Goal: Information Seeking & Learning: Learn about a topic

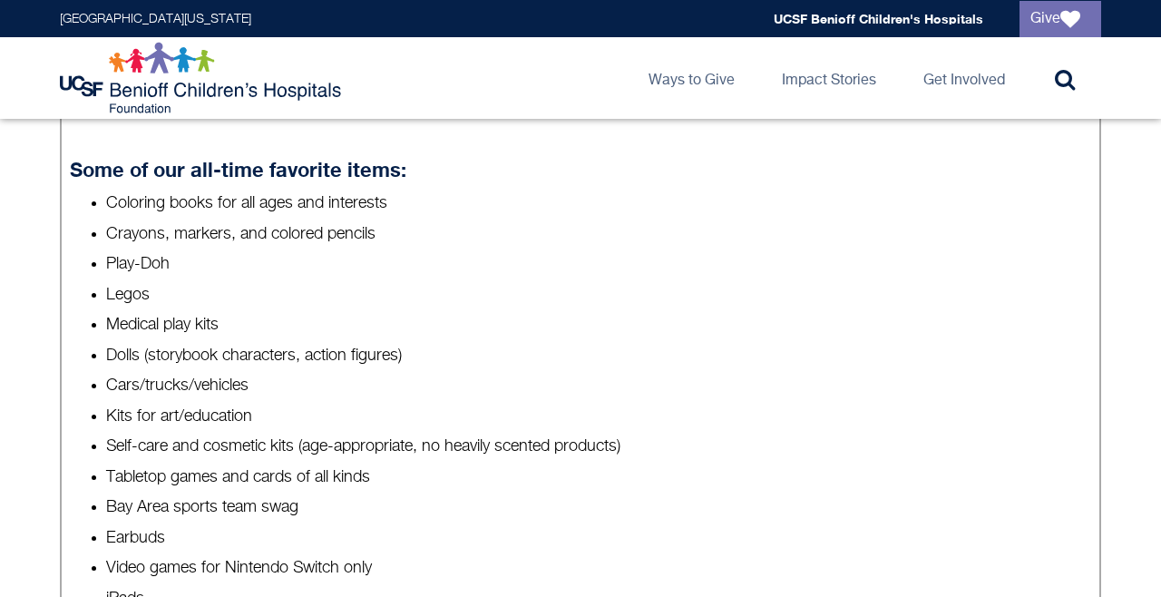
scroll to position [800, 0]
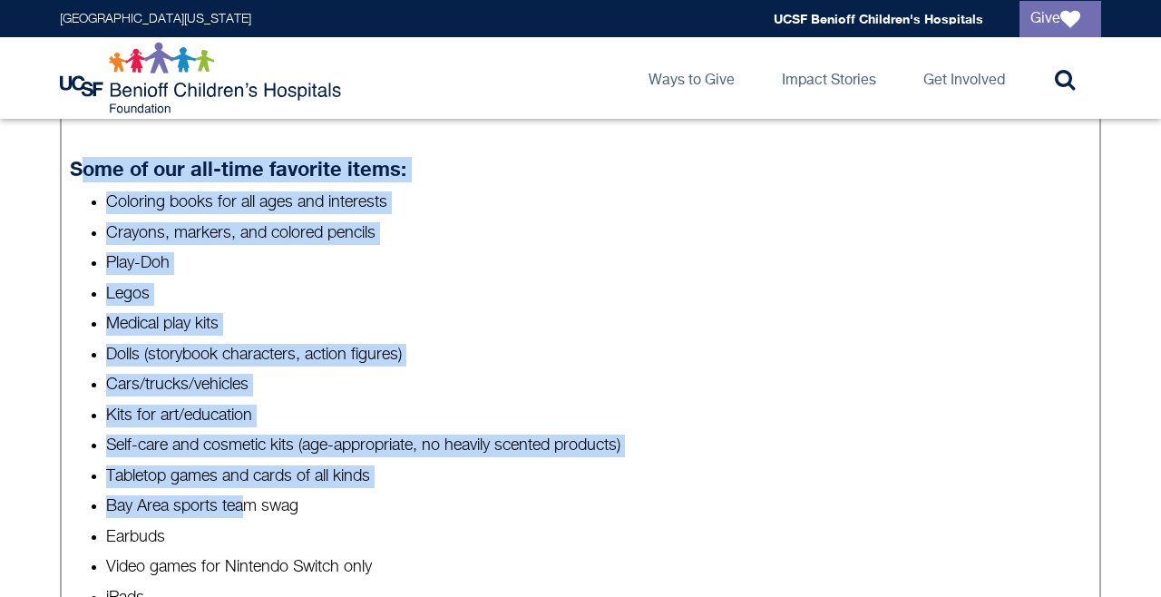
drag, startPoint x: 79, startPoint y: 173, endPoint x: 251, endPoint y: 513, distance: 380.6
click at [251, 513] on details "READ OUR TOY GUIDELINES We cannot accept: Oversized toys such as bikes, giant t…" at bounding box center [581, 317] width 1042 height 1244
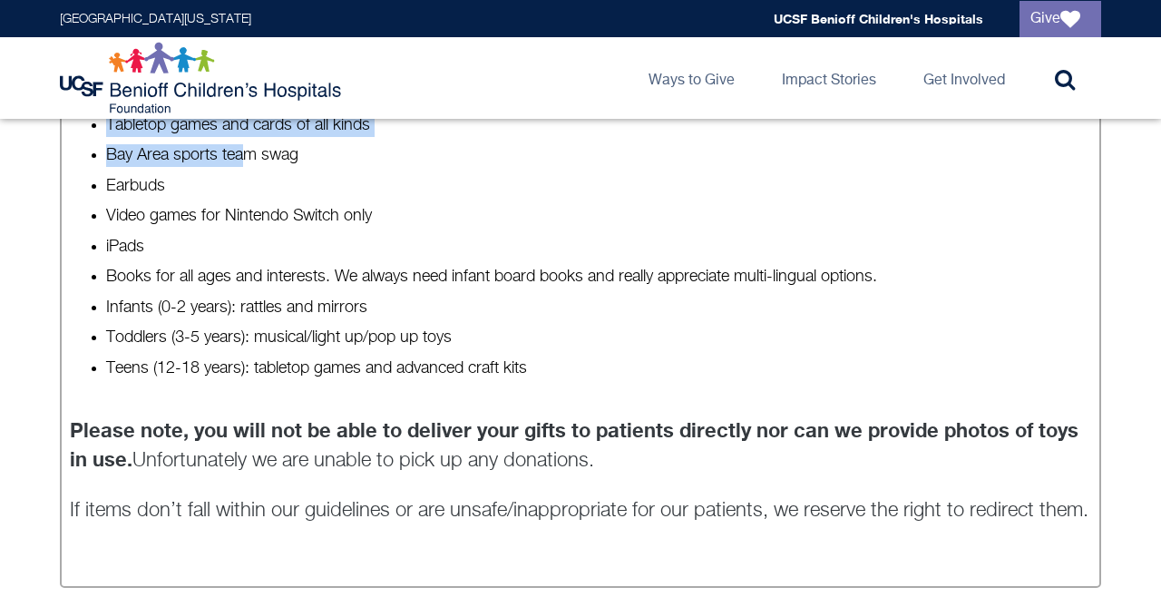
scroll to position [1114, 0]
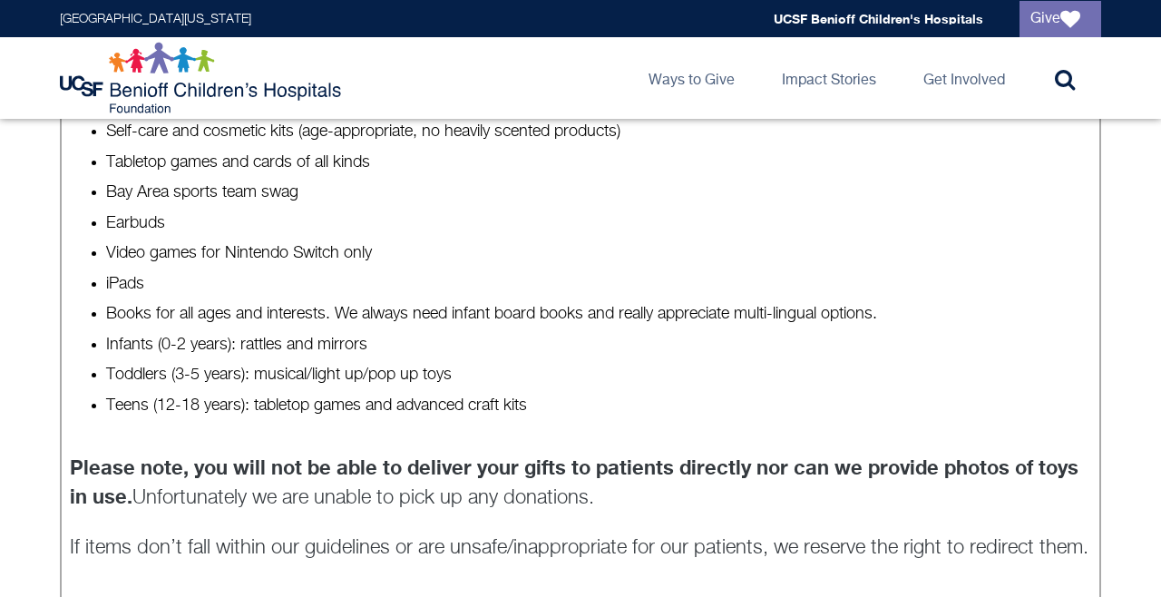
click at [258, 435] on details "READ OUR TOY GUIDELINES We cannot accept: Oversized toys such as bikes, giant t…" at bounding box center [581, 3] width 1042 height 1244
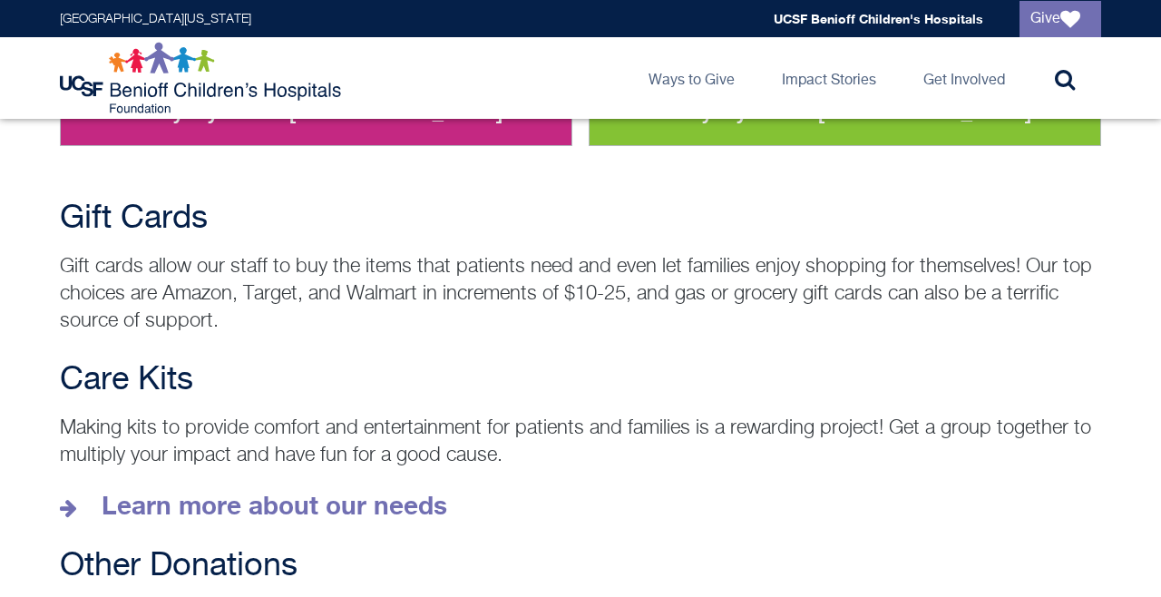
scroll to position [2527, 0]
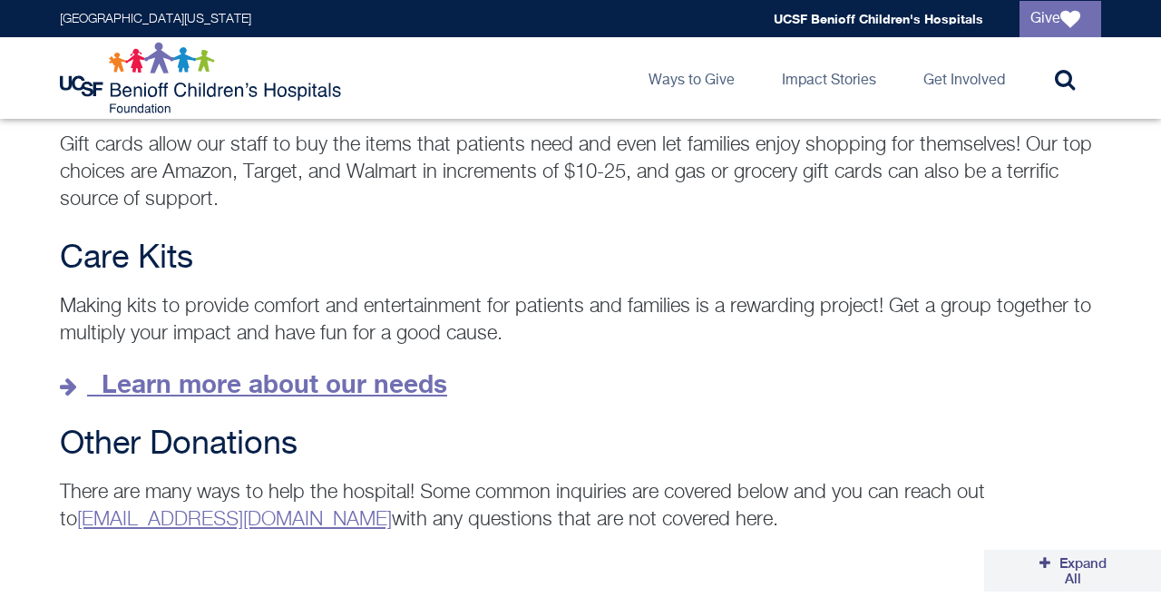
click at [359, 368] on strong "Learn more about our needs" at bounding box center [275, 383] width 346 height 30
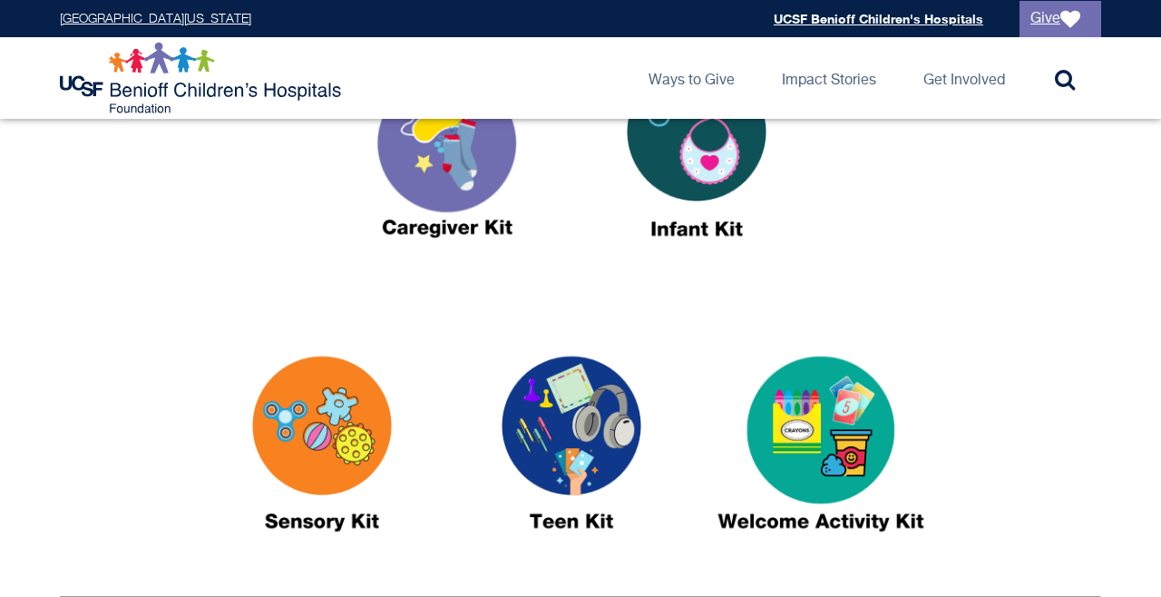
scroll to position [774, 0]
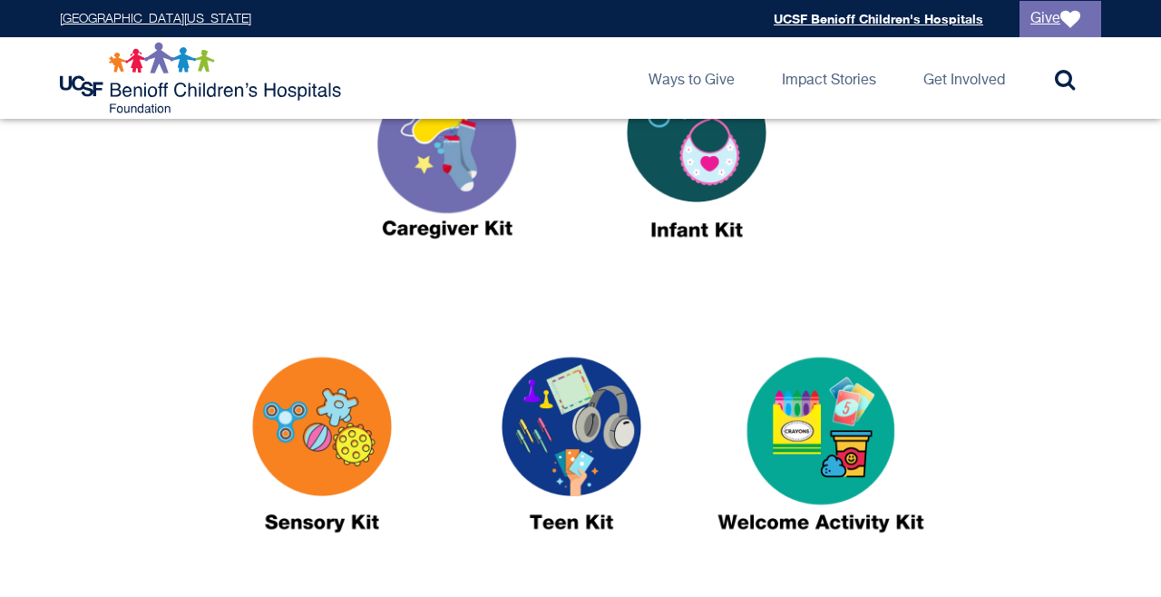
click at [450, 201] on img at bounding box center [447, 158] width 227 height 261
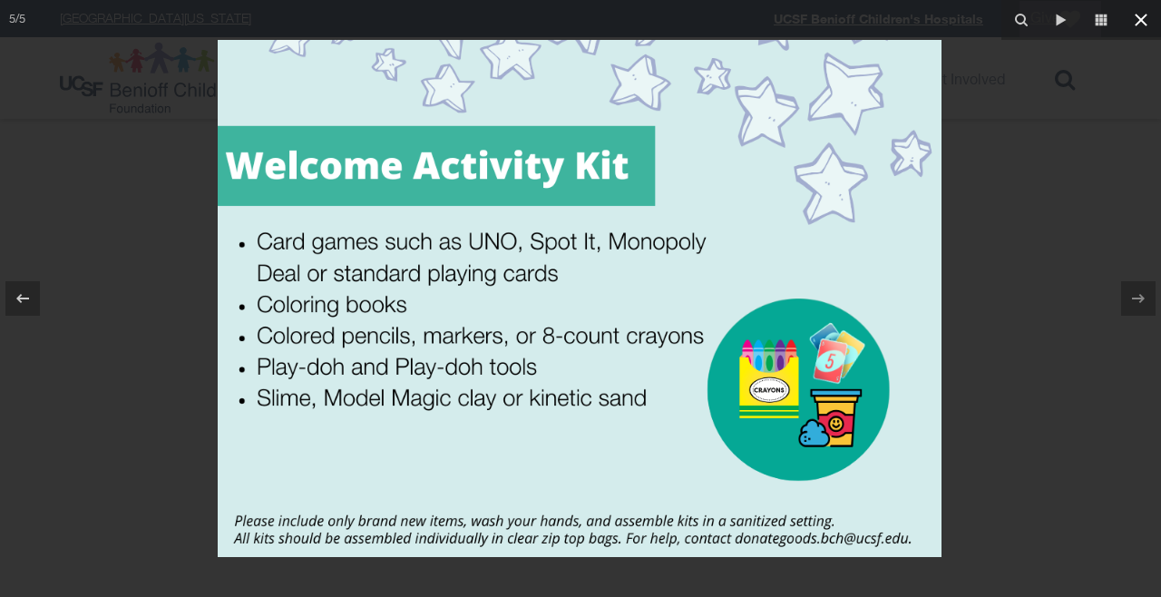
click at [1142, 23] on icon at bounding box center [1141, 20] width 22 height 22
